Goal: Use online tool/utility: Utilize a website feature to perform a specific function

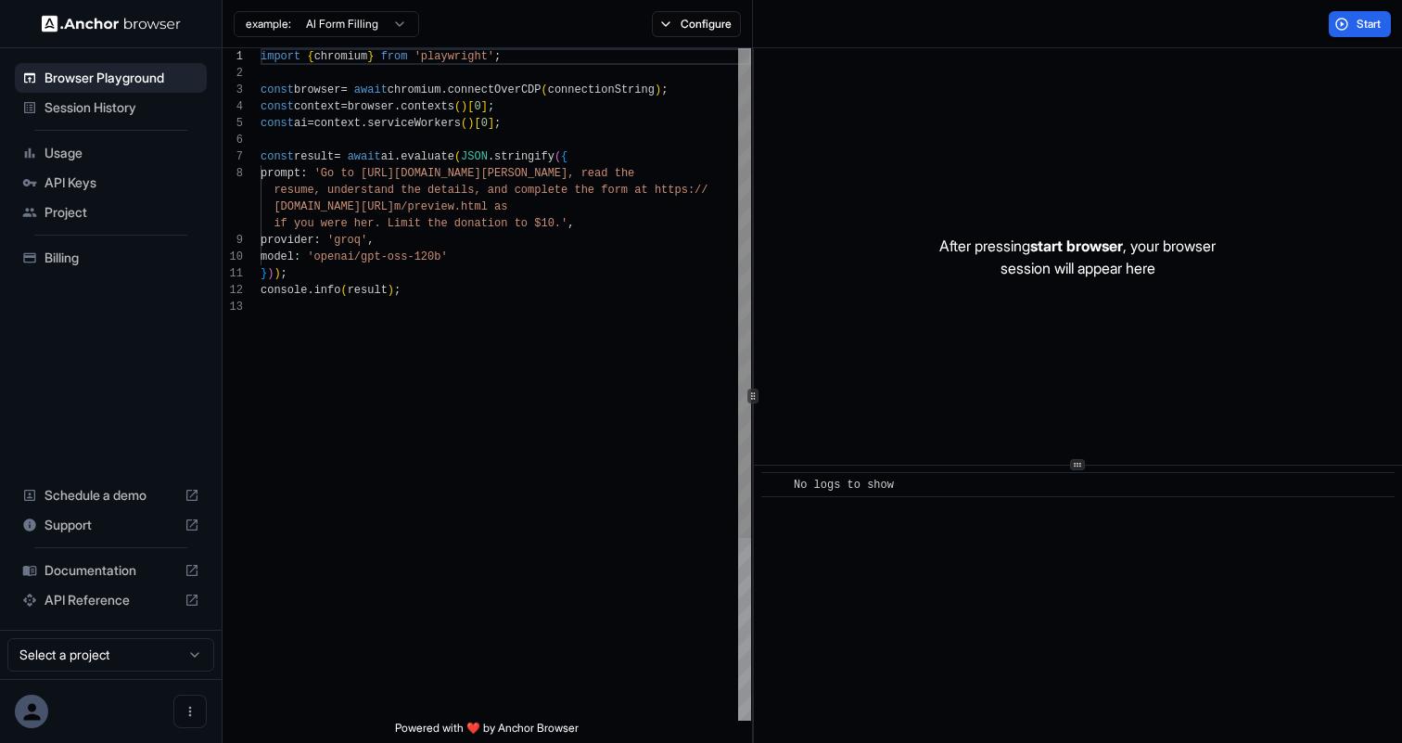
scroll to position [117, 0]
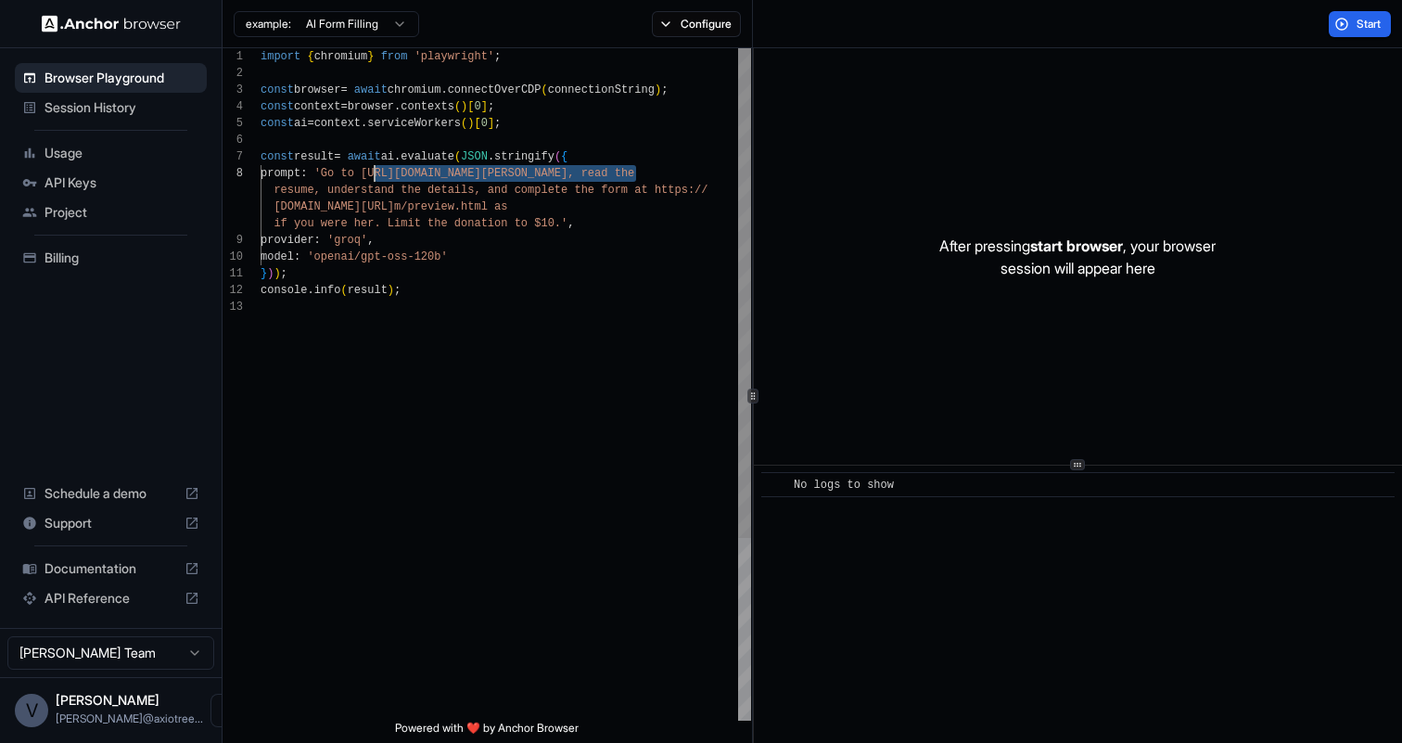
drag, startPoint x: 634, startPoint y: 174, endPoint x: 373, endPoint y: 177, distance: 261.6
click at [373, 177] on div "import { chromium } from 'playwright' ; const browser = await chromium . connec…" at bounding box center [506, 509] width 491 height 923
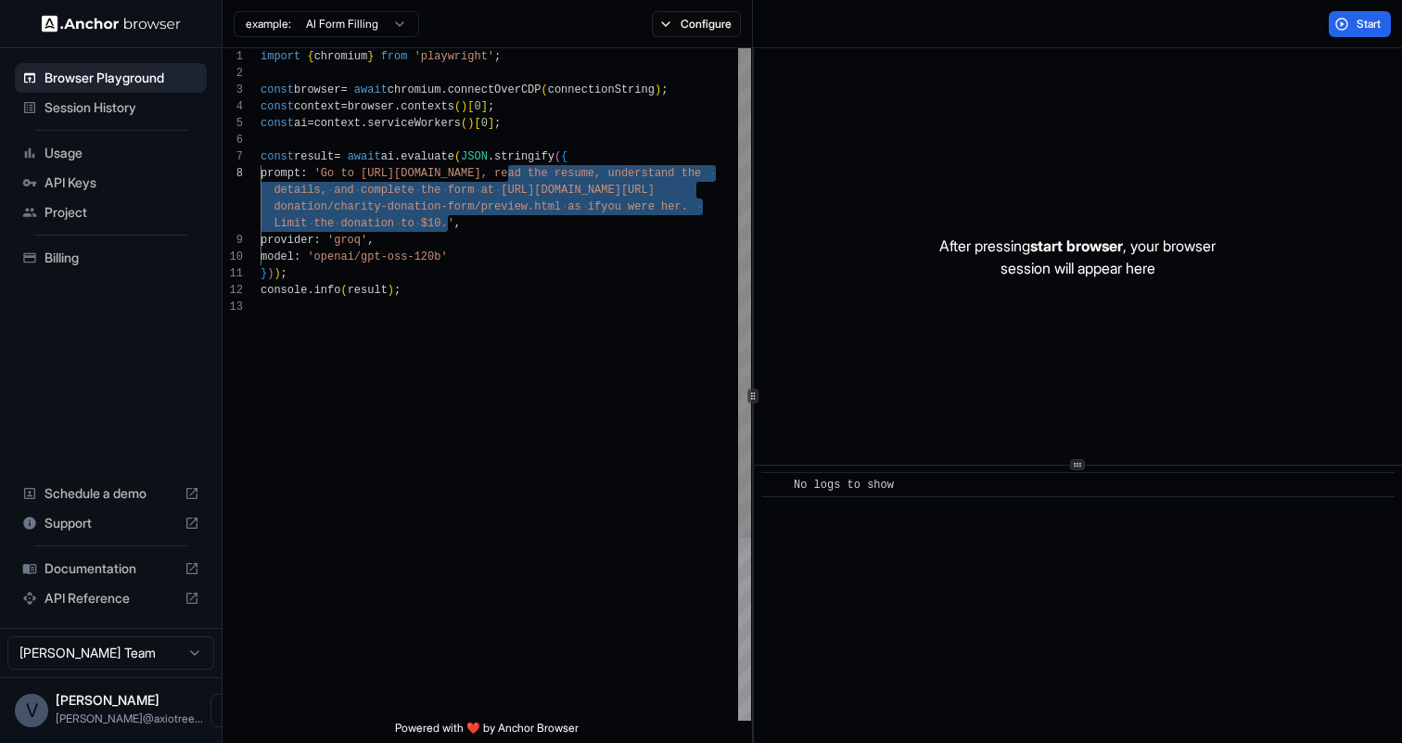
drag, startPoint x: 450, startPoint y: 228, endPoint x: 505, endPoint y: 176, distance: 76.1
click at [505, 176] on div "import { chromium } from 'playwright' ; const browser = await chromium . connec…" at bounding box center [506, 509] width 491 height 923
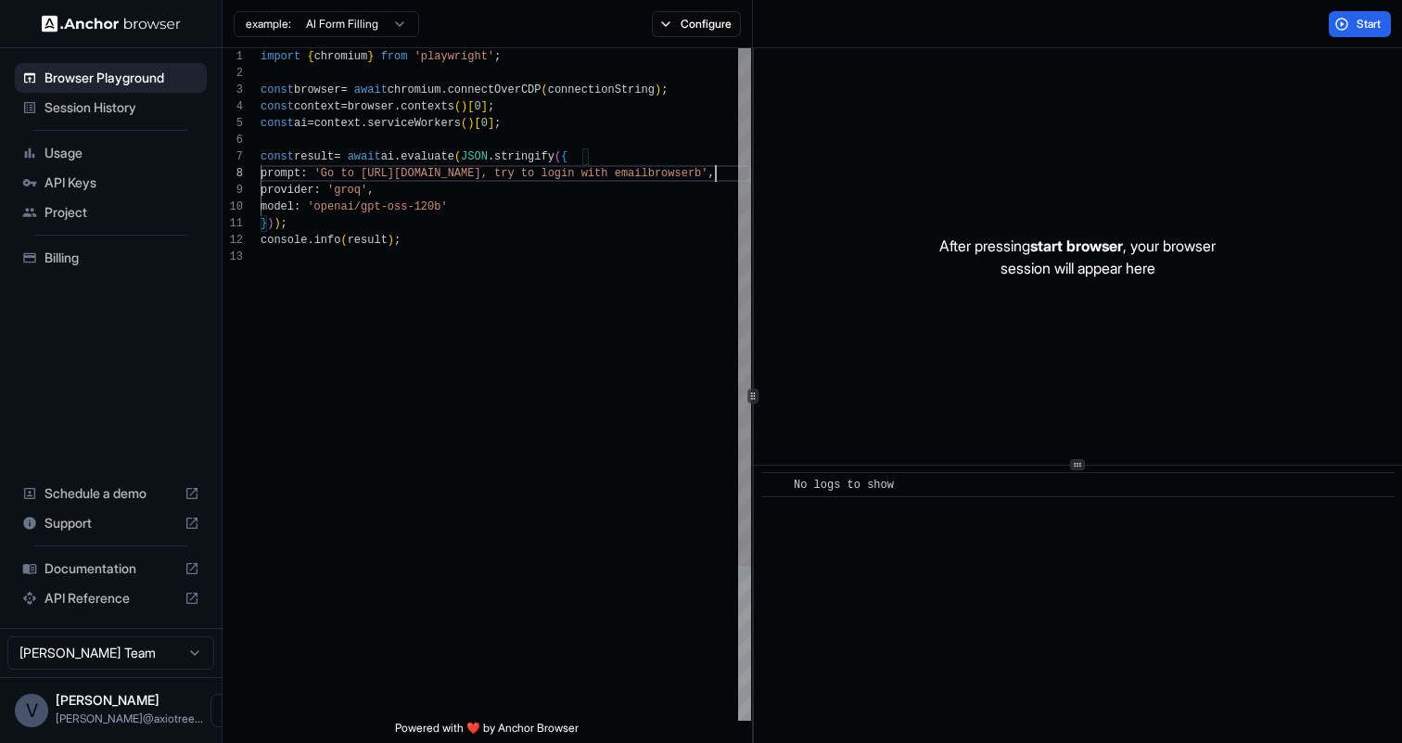
scroll to position [134, 0]
type textarea "**********"
click at [1342, 27] on button "Start" at bounding box center [1360, 24] width 62 height 26
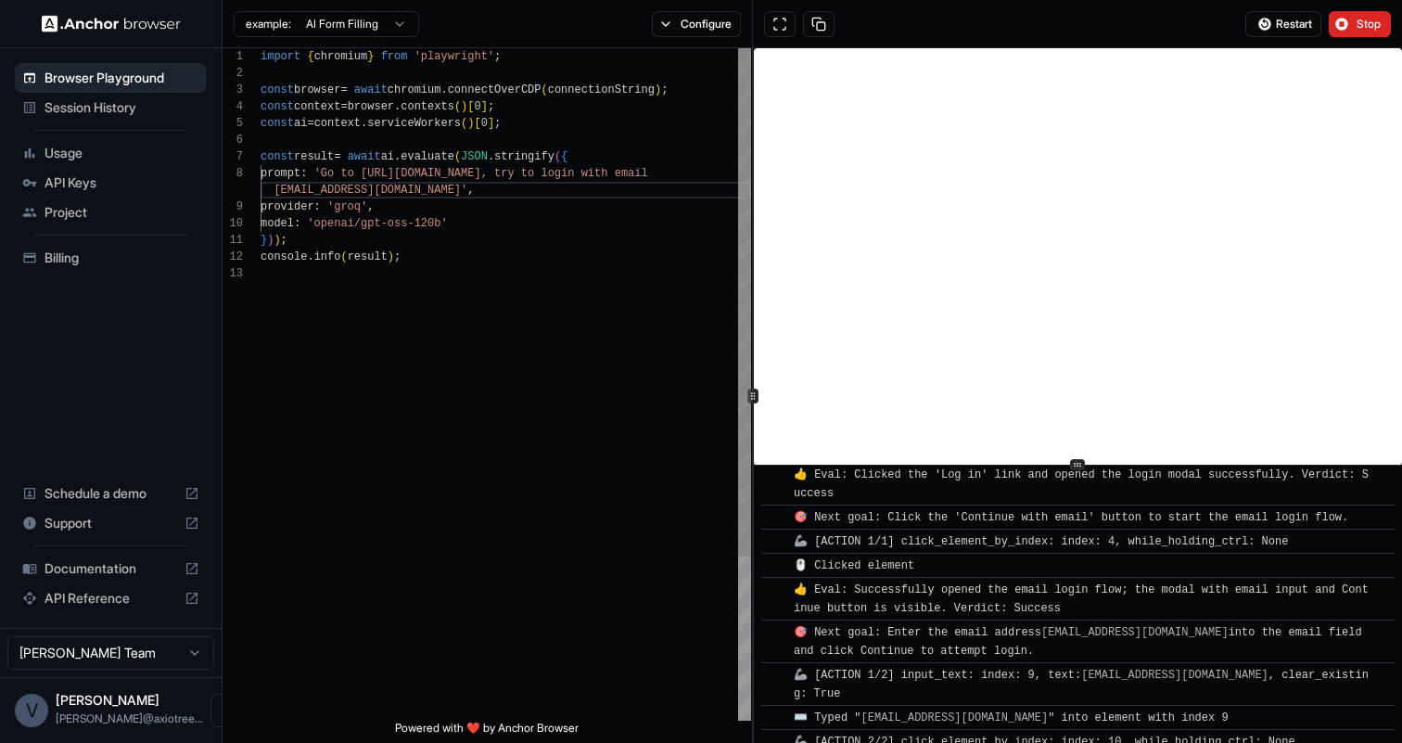
scroll to position [505, 0]
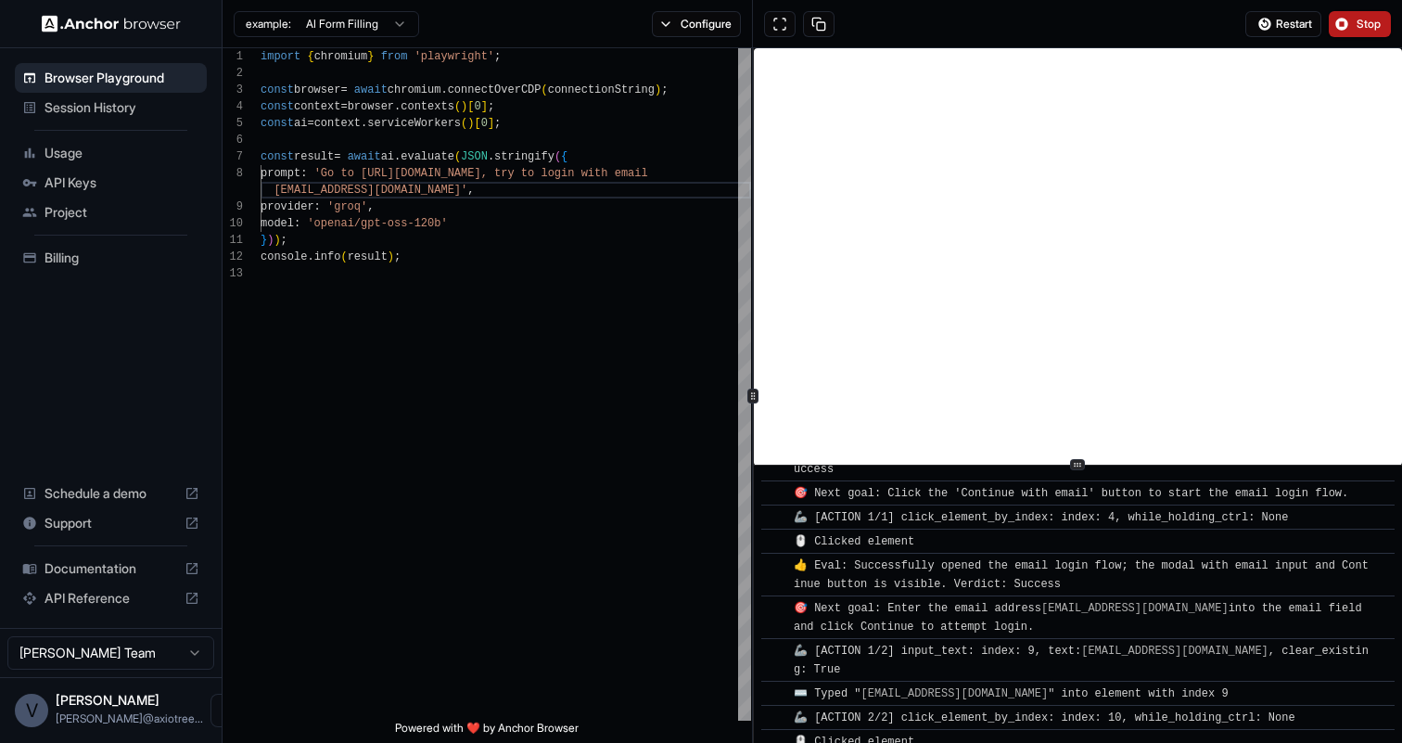
click at [1376, 19] on span "Stop" at bounding box center [1370, 24] width 26 height 15
